Goal: Task Accomplishment & Management: Use online tool/utility

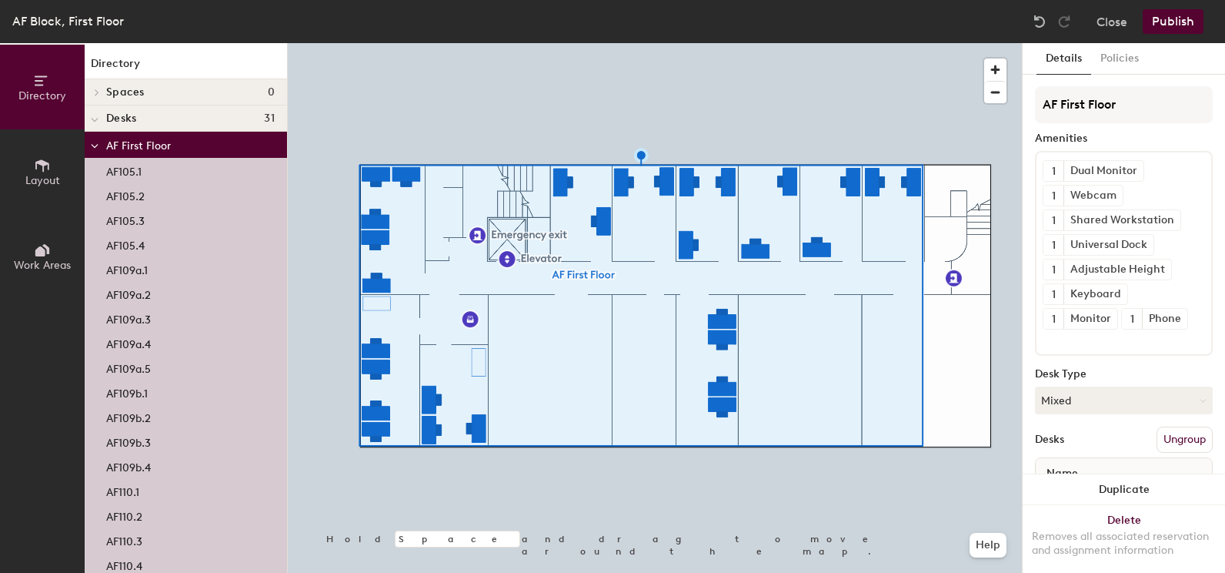
click at [1167, 443] on button "Ungroup" at bounding box center [1185, 439] width 56 height 26
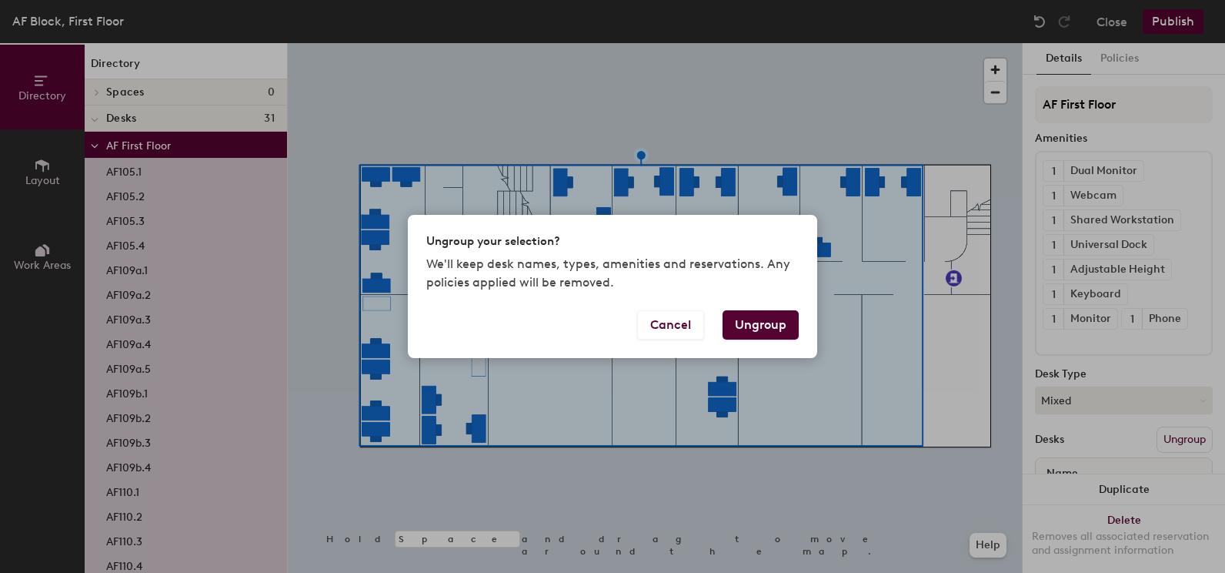
click at [769, 325] on button "Ungroup" at bounding box center [761, 324] width 76 height 29
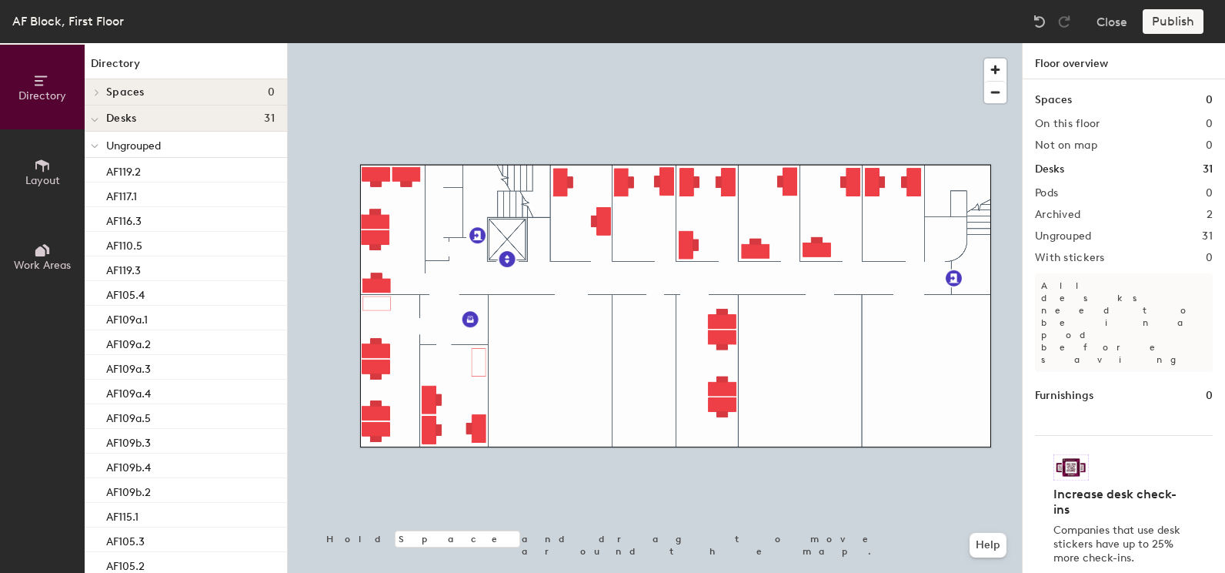
click at [45, 178] on span "Layout" at bounding box center [42, 180] width 35 height 13
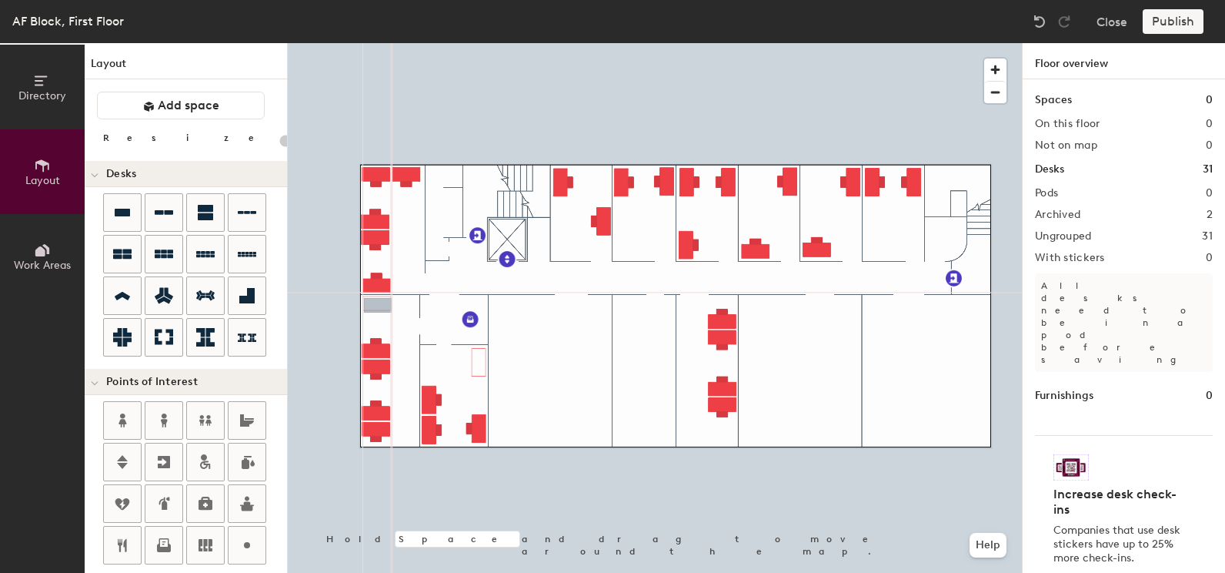
click at [378, 306] on div "Directory Layout Work Areas Layout Add space Resize Desks Points of Interest Fu…" at bounding box center [612, 308] width 1225 height 530
type input "260"
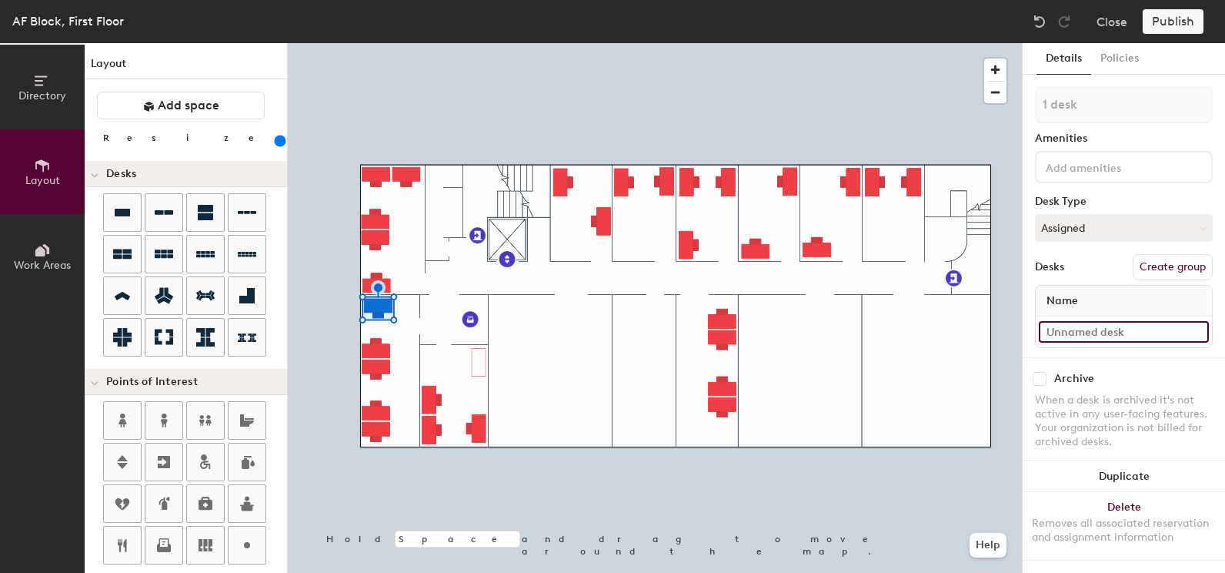
click at [1123, 332] on input at bounding box center [1124, 332] width 170 height 22
click at [1080, 327] on input "AF109." at bounding box center [1124, 332] width 170 height 22
type input "AF109a.1"
click at [1177, 25] on div "Publish" at bounding box center [1178, 21] width 70 height 25
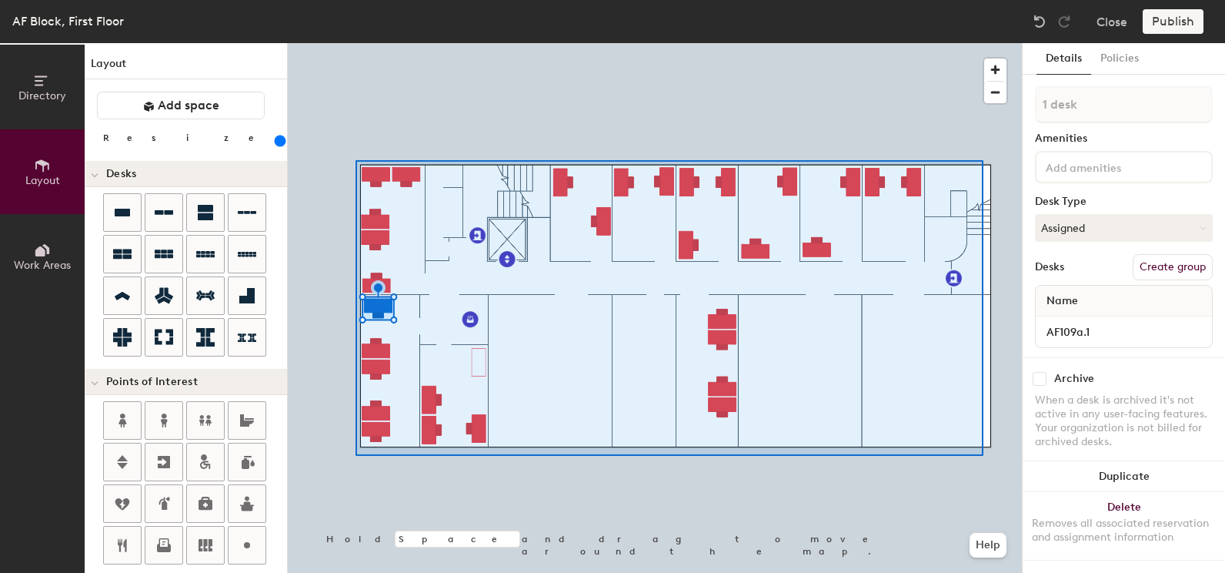
type input "32 desks"
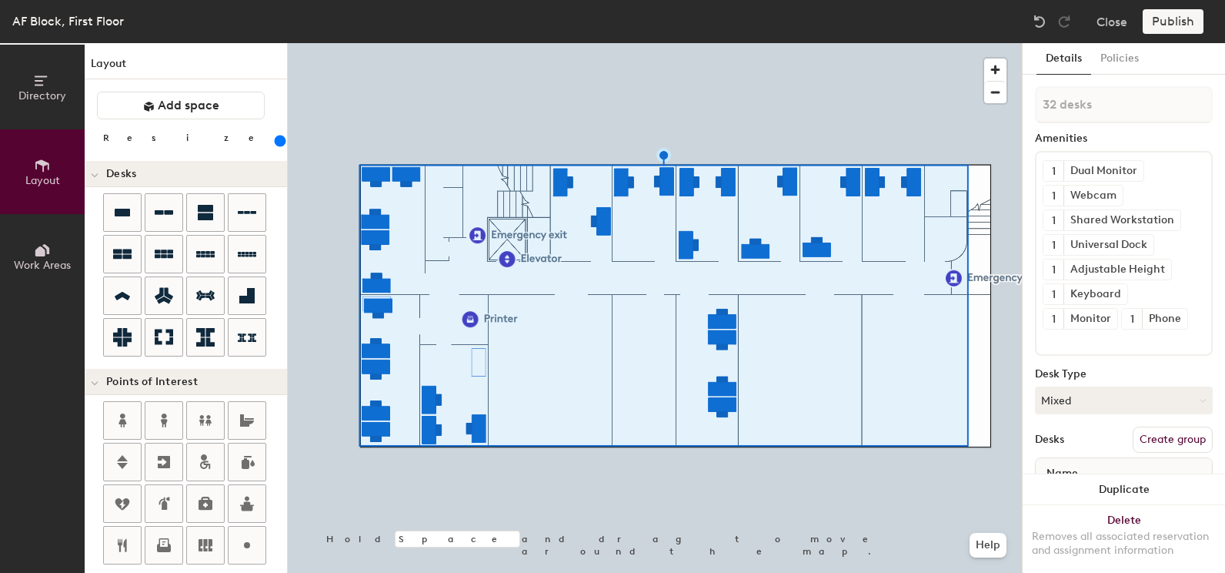
click at [1181, 439] on button "Create group" at bounding box center [1173, 439] width 80 height 26
type input "P"
type input "AF First Floor"
click at [1189, 14] on button "Publish" at bounding box center [1173, 21] width 61 height 25
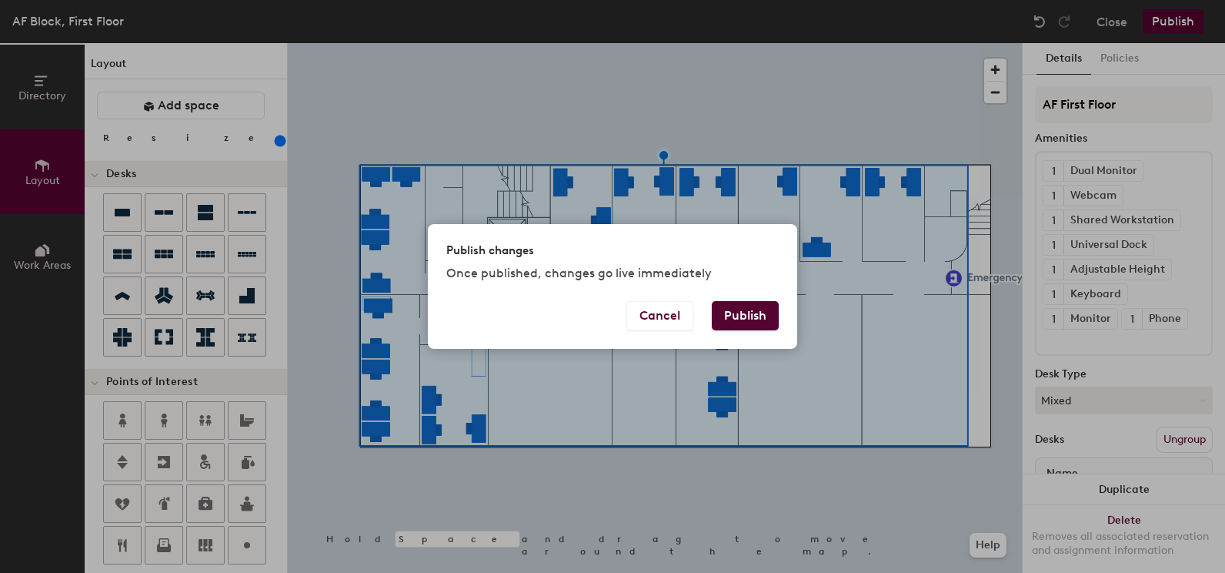
click at [744, 309] on button "Publish" at bounding box center [745, 315] width 67 height 29
type input "20"
